Goal: Information Seeking & Learning: Get advice/opinions

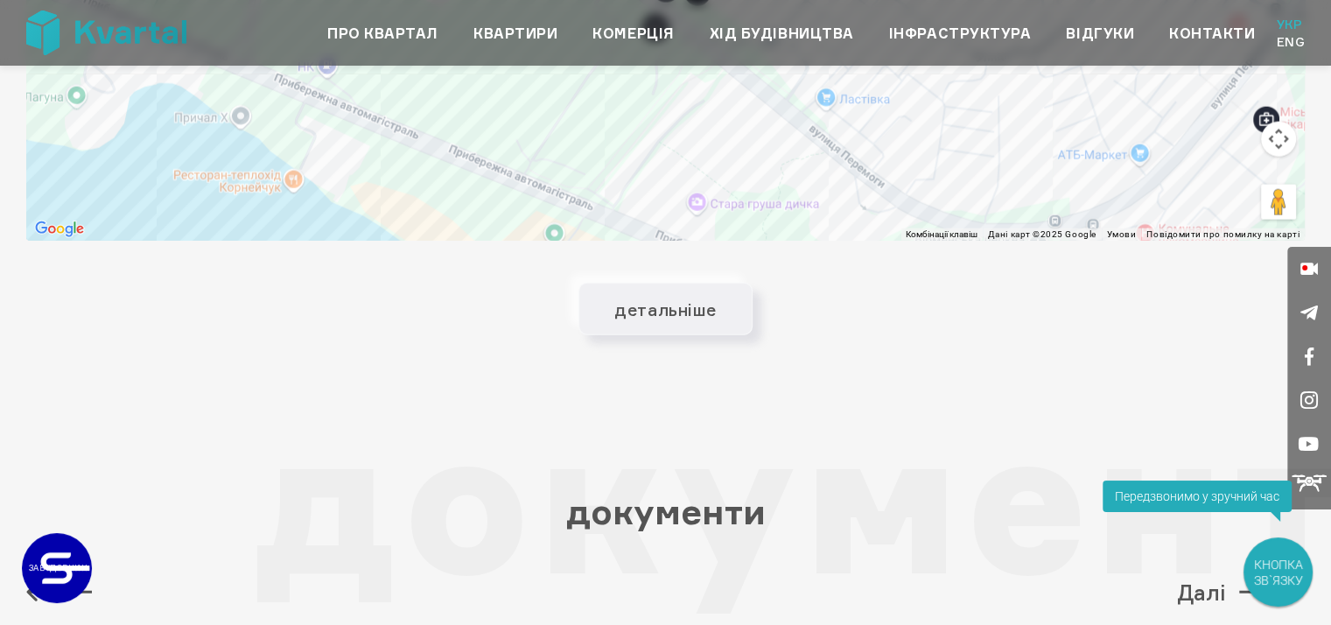
scroll to position [4618, 0]
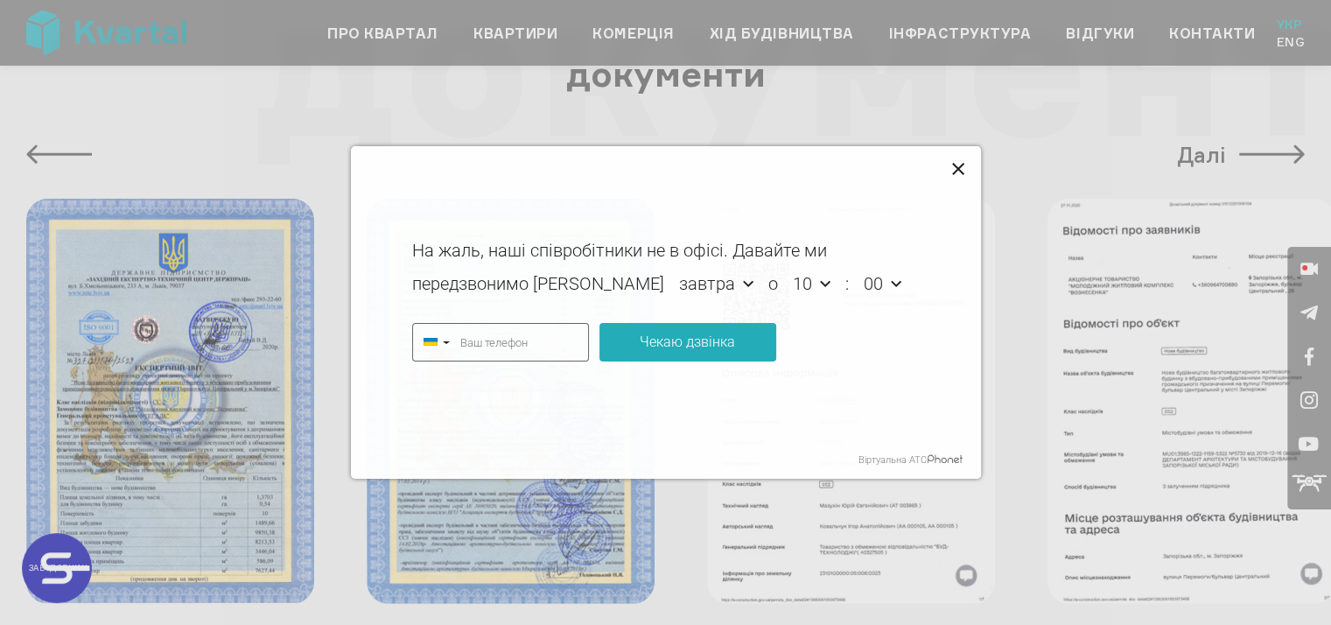
click at [960, 165] on icon at bounding box center [958, 169] width 12 height 12
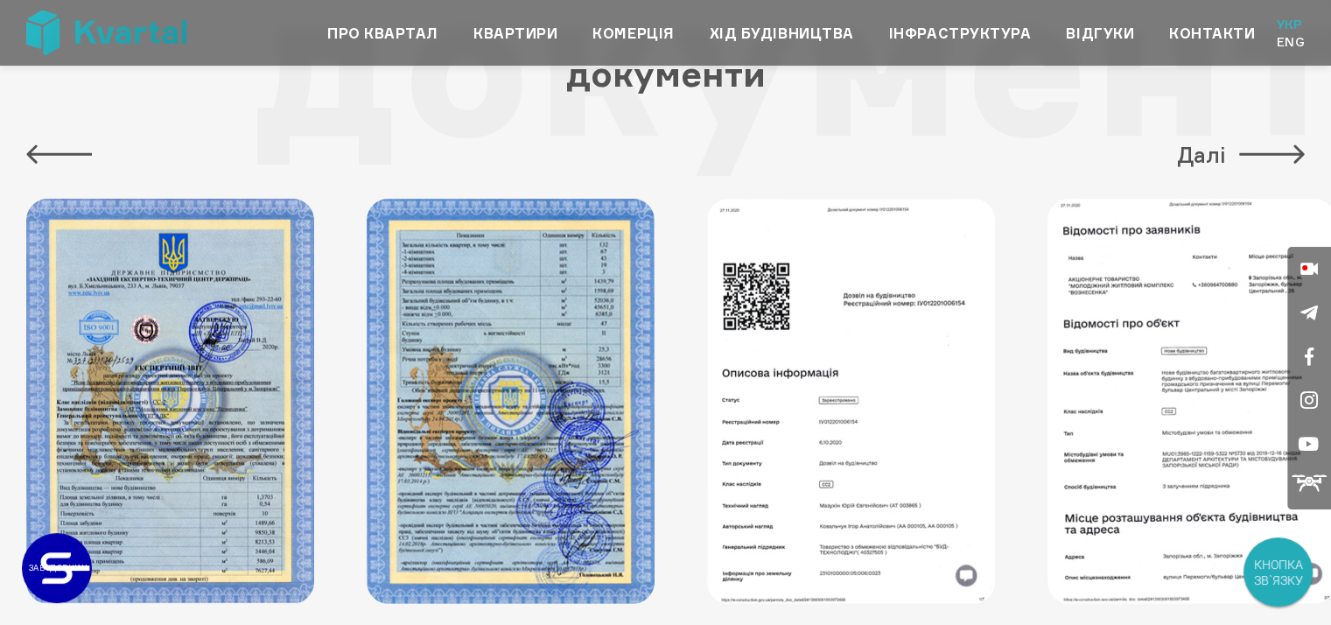
type input "+380"
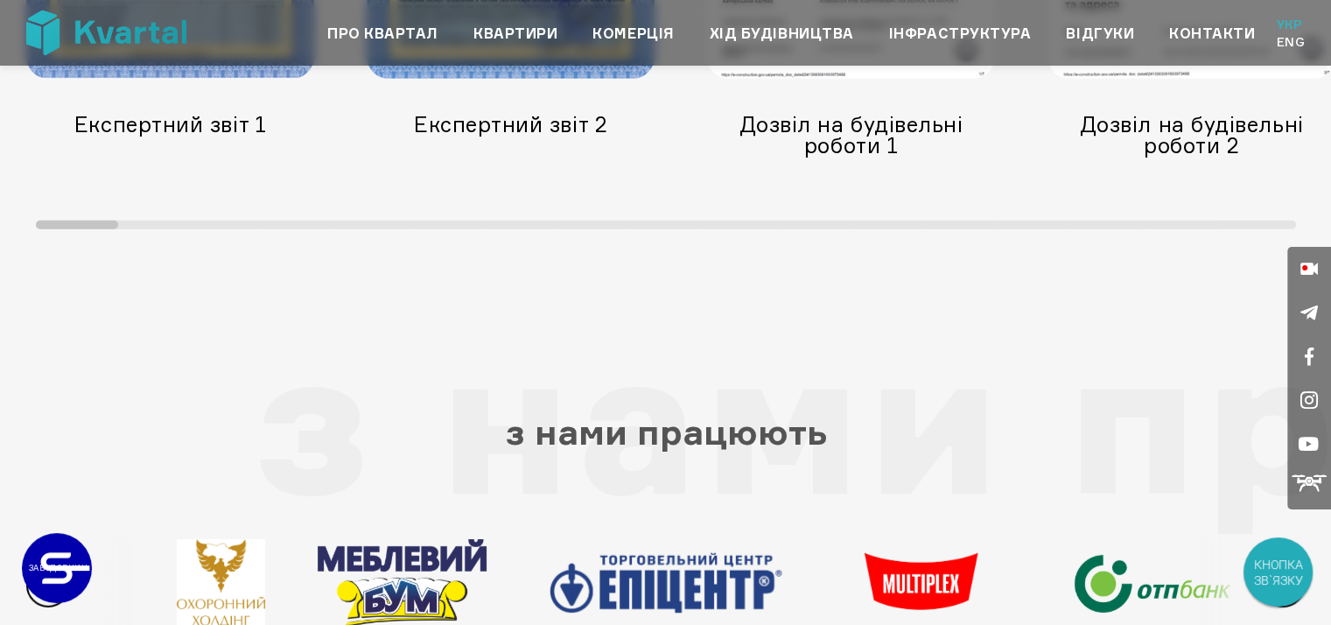
scroll to position [5230, 0]
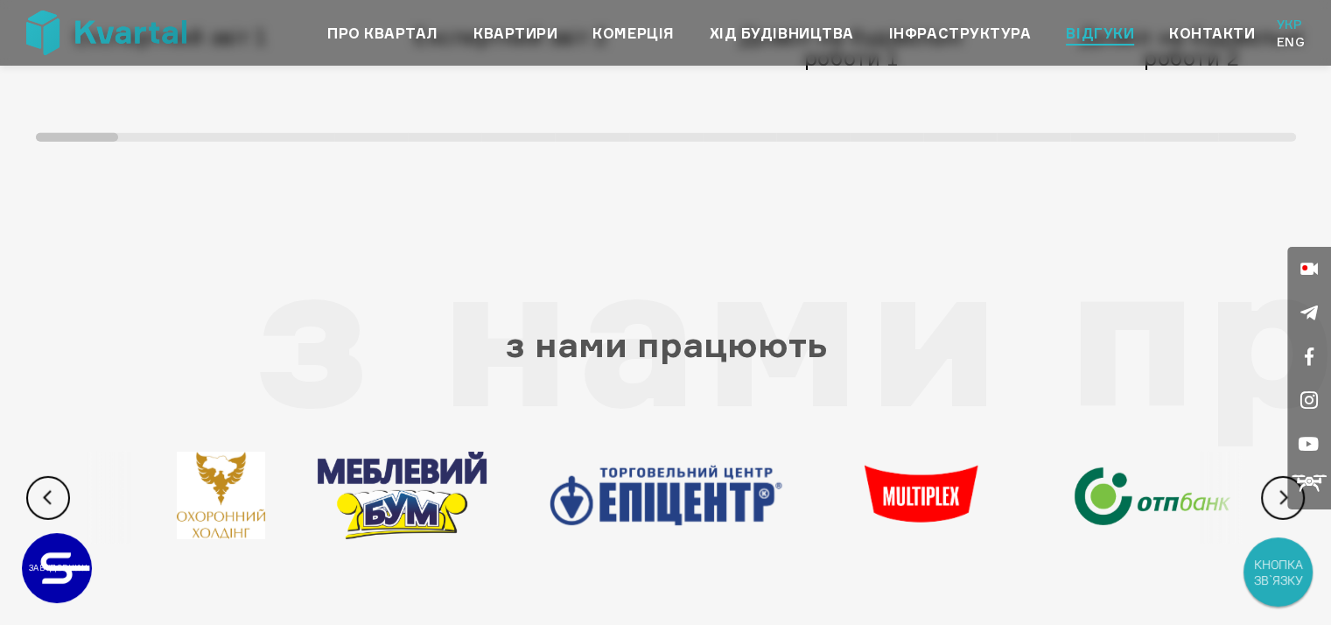
drag, startPoint x: 1085, startPoint y: 19, endPoint x: 1085, endPoint y: 29, distance: 9.6
click at [1085, 29] on div "Про квартал Квартири Комерція Хід будівництва Інфраструктура [GEOGRAPHIC_DATA] …" at bounding box center [772, 33] width 1066 height 35
click at [1087, 33] on link "Відгуки" at bounding box center [1100, 33] width 68 height 21
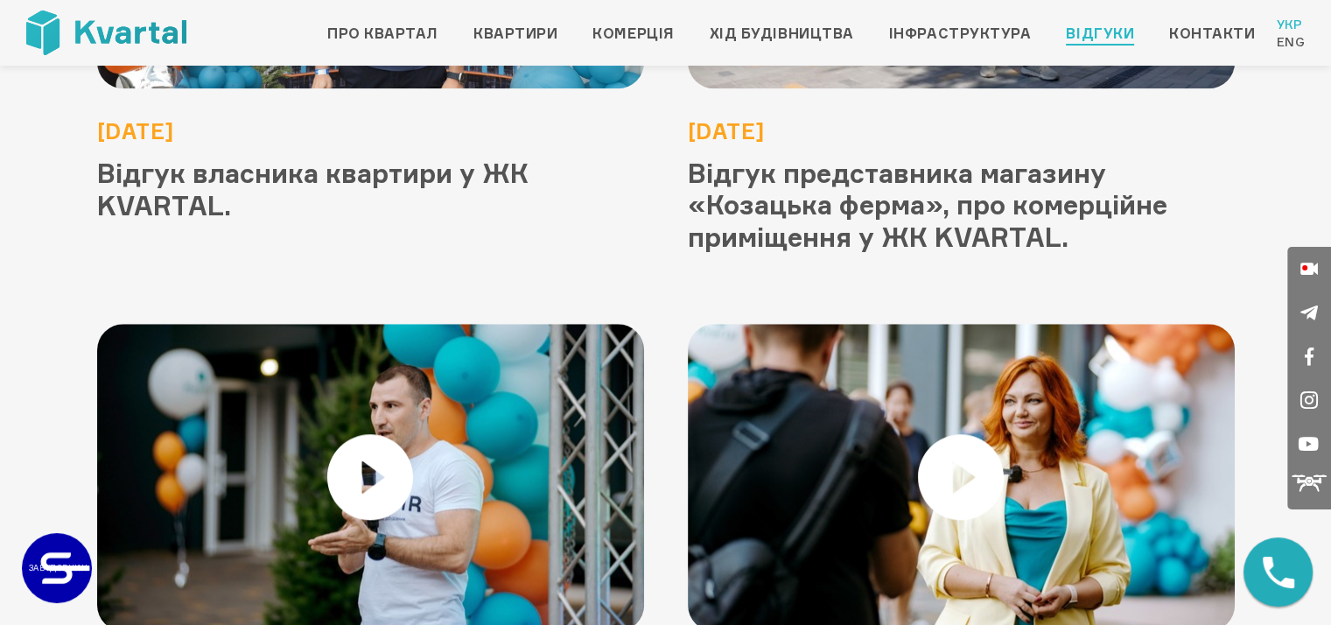
scroll to position [1925, 0]
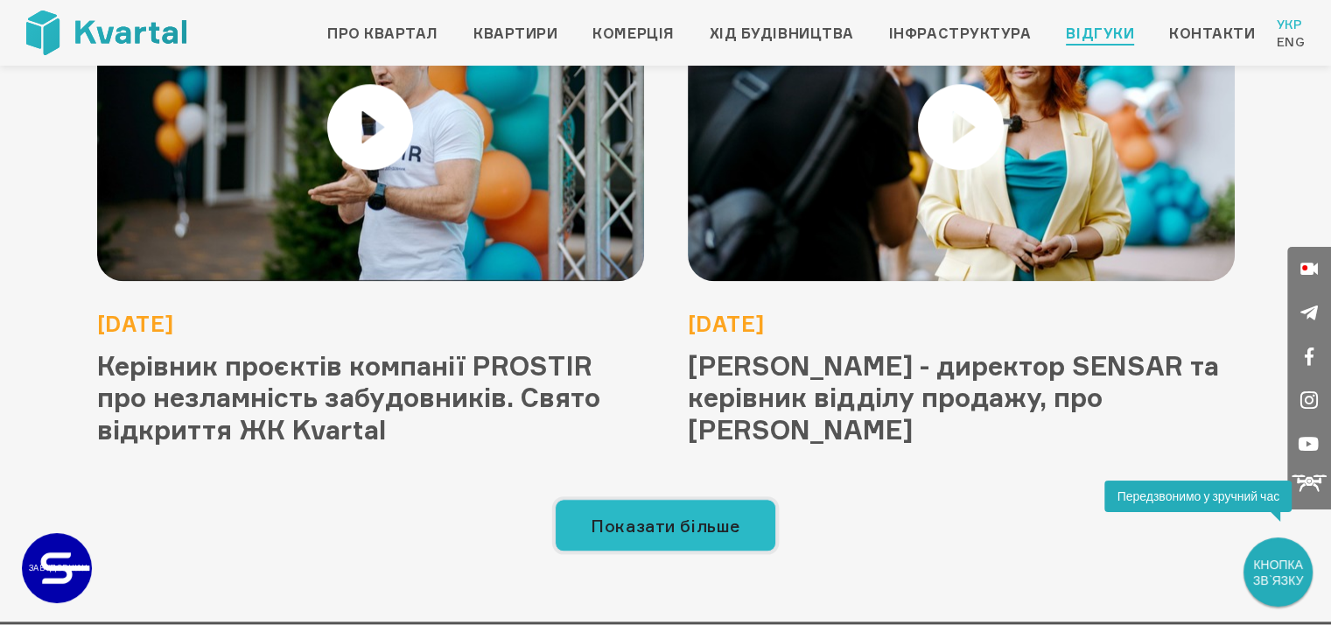
click at [675, 505] on button "Показати більше" at bounding box center [665, 525] width 221 height 53
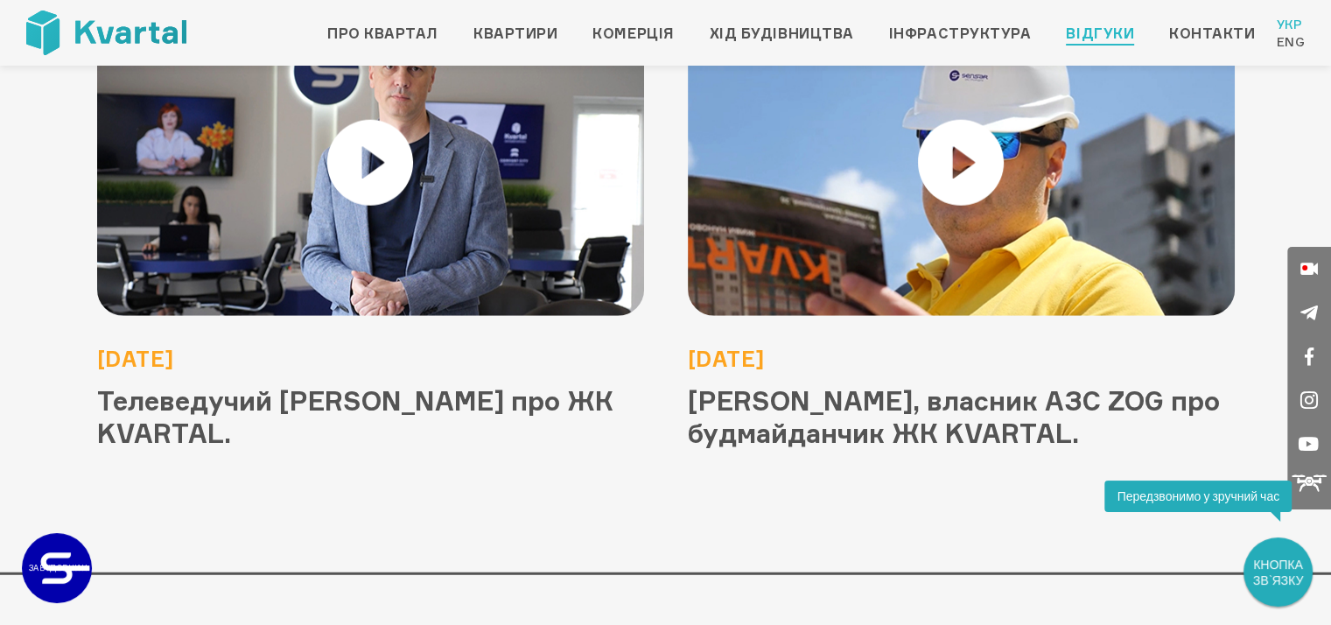
scroll to position [4742, 0]
